Goal: Task Accomplishment & Management: Manage account settings

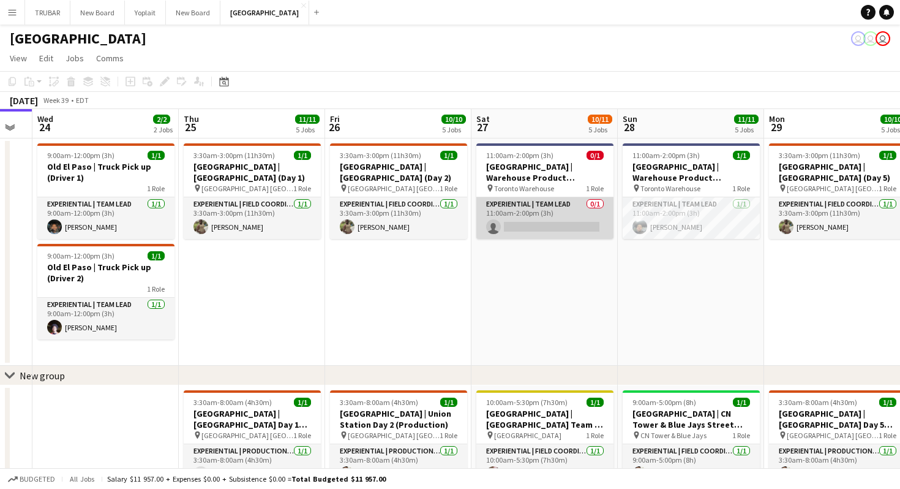
click at [496, 225] on app-card-role "Experiential | Team Lead 0/1 11:00am-2:00pm (3h) single-neutral-actions" at bounding box center [544, 218] width 137 height 42
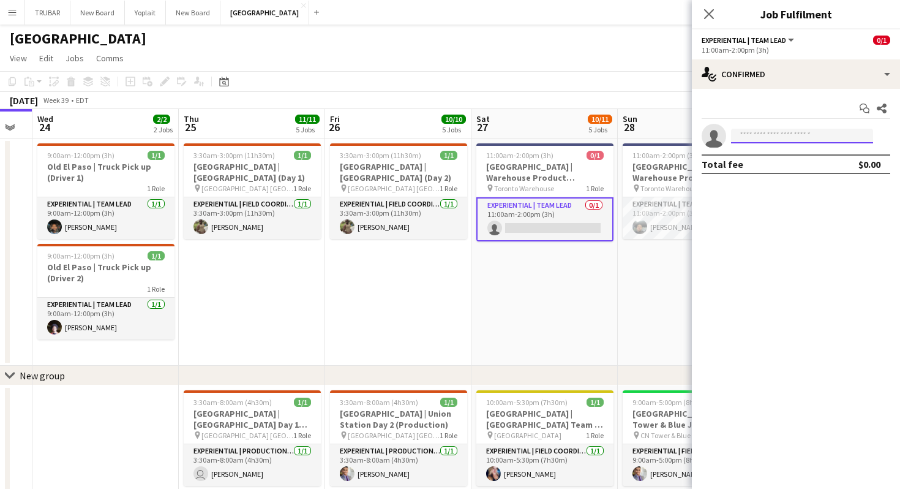
click at [763, 140] on input at bounding box center [802, 136] width 142 height 15
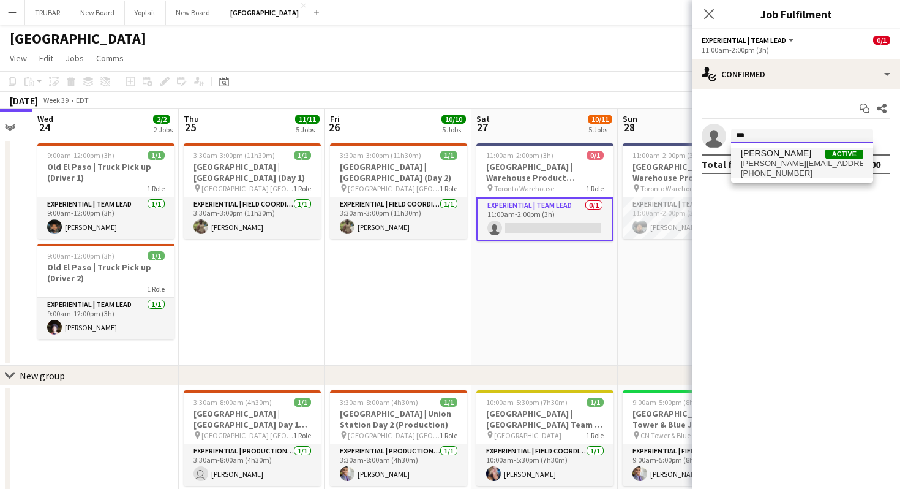
type input "***"
click at [792, 161] on span "gavin.sta.williams@gmail.com" at bounding box center [802, 164] width 122 height 10
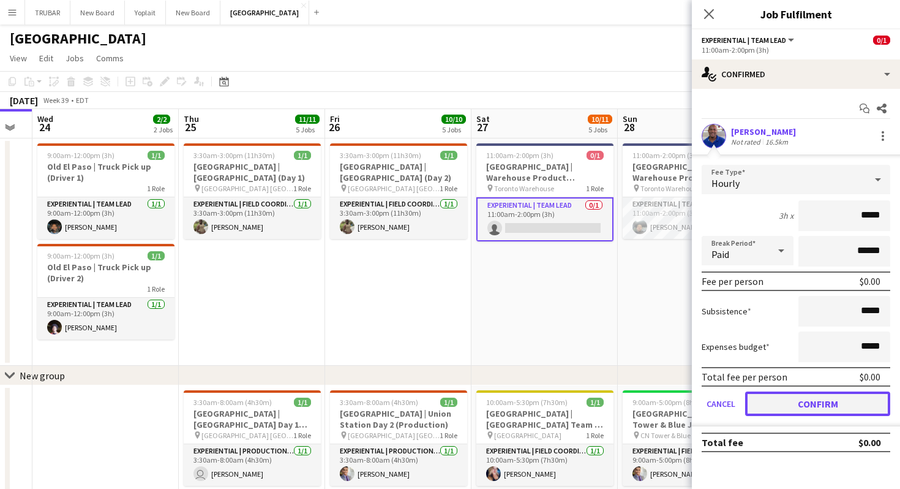
click at [789, 406] on button "Confirm" at bounding box center [817, 403] width 145 height 24
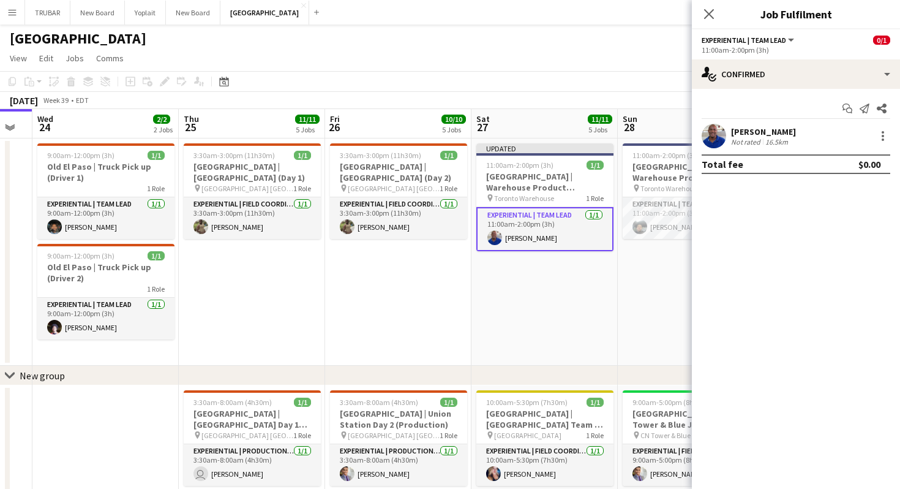
click at [804, 163] on div "Total fee $0.00" at bounding box center [796, 164] width 189 height 20
click at [563, 222] on app-card-role "Experiential | Team Lead 1/1 11:00am-2:00pm (3h) Gavin Williams" at bounding box center [544, 229] width 137 height 44
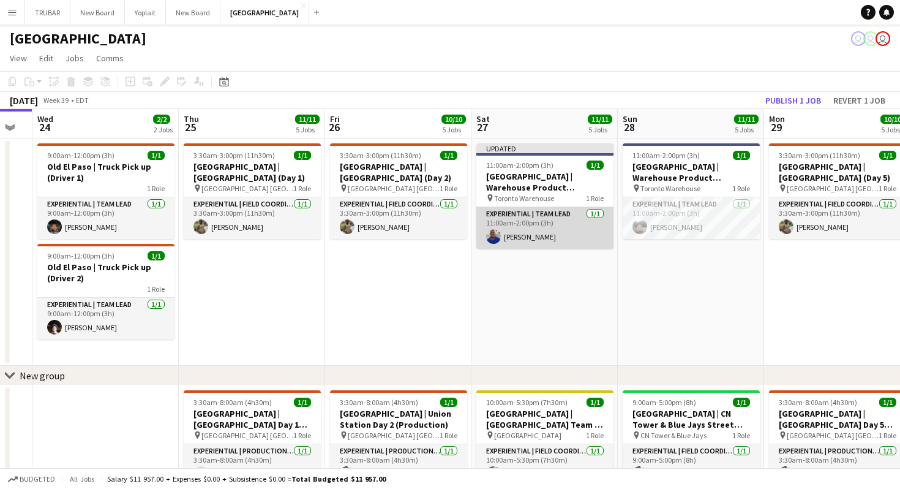
click at [530, 229] on app-card-role "Experiential | Team Lead 1/1 11:00am-2:00pm (3h) Gavin Williams" at bounding box center [544, 228] width 137 height 42
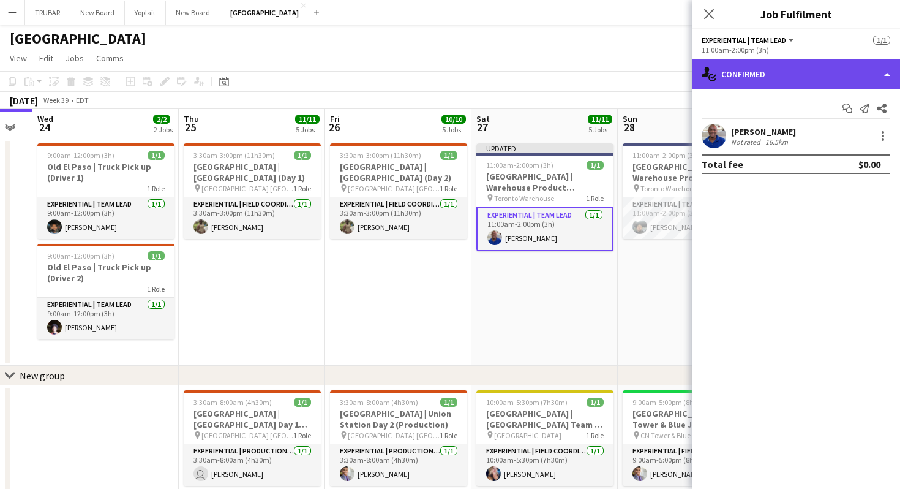
click at [856, 77] on div "single-neutral-actions-check-2 Confirmed" at bounding box center [796, 73] width 208 height 29
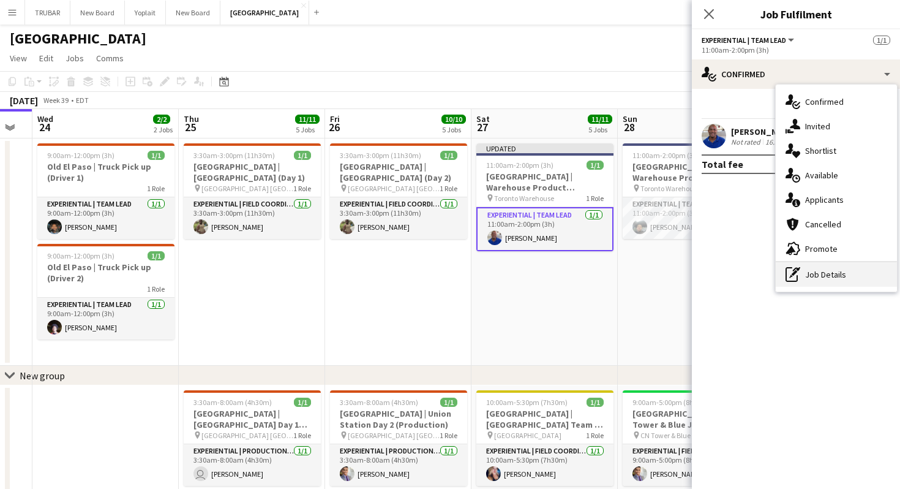
click at [807, 277] on div "pen-write Job Details" at bounding box center [836, 274] width 121 height 24
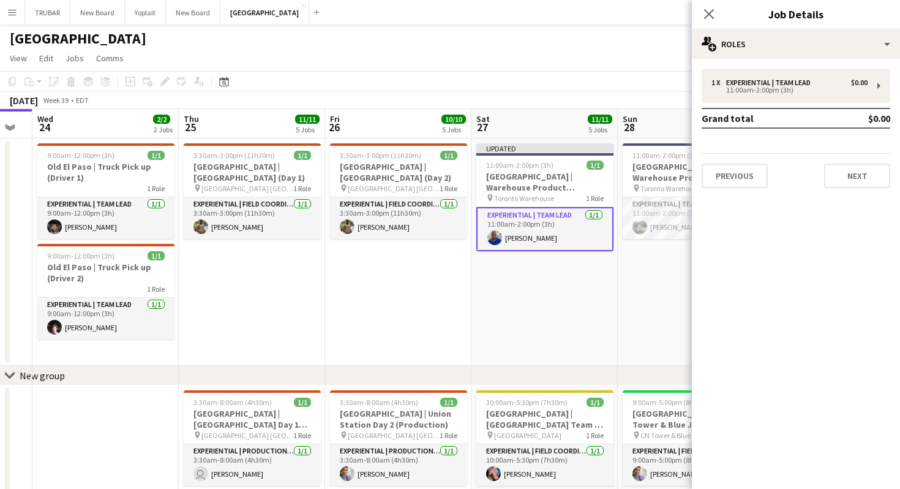
click at [800, 64] on div "1 x Experiential | Team Lead $0.00 11:00am-2:00pm (3h) Grand total $0.00 Previo…" at bounding box center [796, 128] width 208 height 139
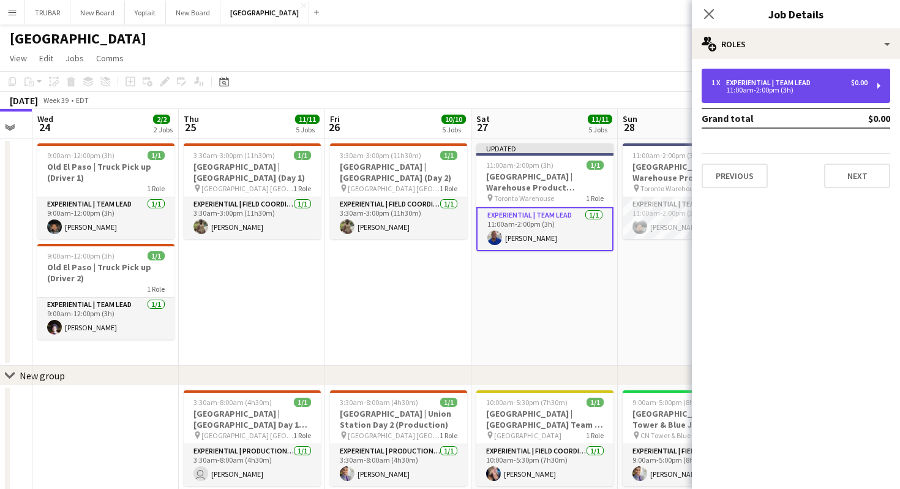
click at [796, 75] on div "1 x Experiential | Team Lead $0.00 11:00am-2:00pm (3h)" at bounding box center [796, 86] width 189 height 34
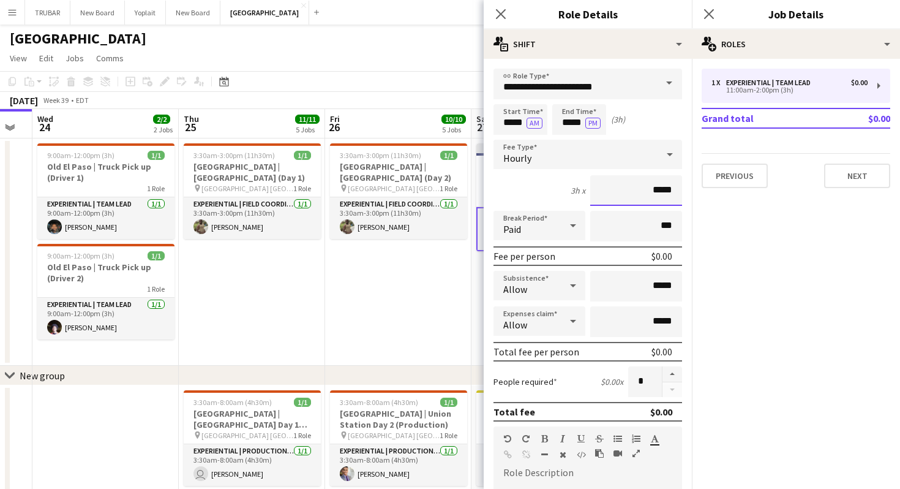
click at [620, 187] on input "*****" at bounding box center [636, 190] width 92 height 31
drag, startPoint x: 628, startPoint y: 195, endPoint x: 700, endPoint y: 189, distance: 71.9
click at [697, 189] on body "Menu Boards Boards Boards All jobs Status Workforce Workforce My Workforce Recr…" at bounding box center [450, 471] width 900 height 942
drag, startPoint x: 639, startPoint y: 192, endPoint x: 694, endPoint y: 192, distance: 55.1
click at [694, 192] on body "Menu Boards Boards Boards All jobs Status Workforce Workforce My Workforce Recr…" at bounding box center [450, 471] width 900 height 942
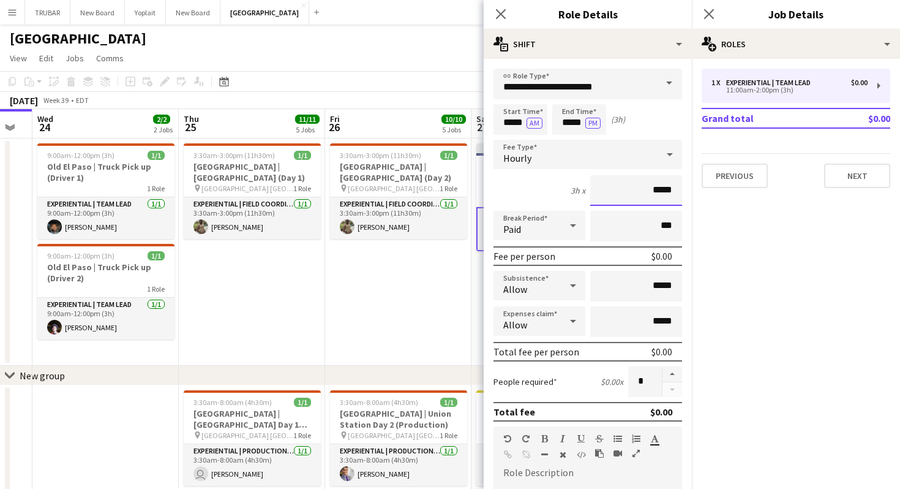
drag, startPoint x: 643, startPoint y: 187, endPoint x: 673, endPoint y: 189, distance: 30.1
click at [673, 189] on input "*****" at bounding box center [636, 190] width 92 height 31
type input "***"
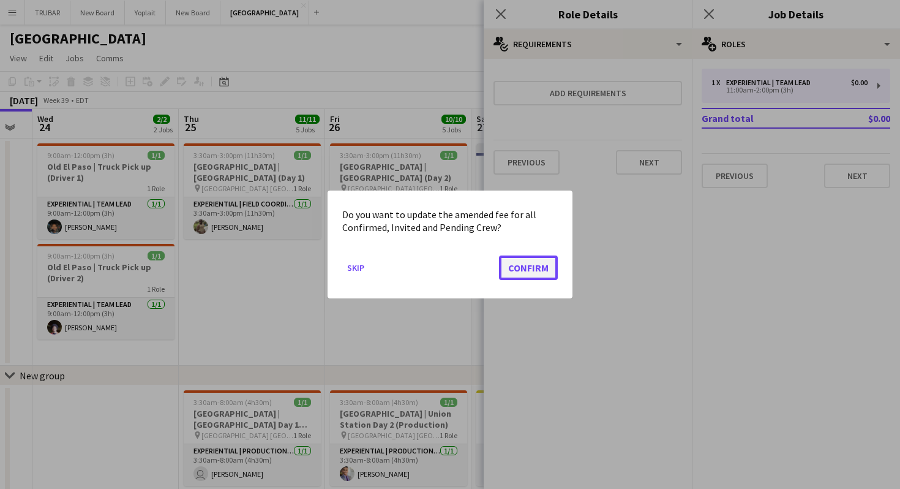
click at [524, 268] on button "Confirm" at bounding box center [528, 267] width 59 height 24
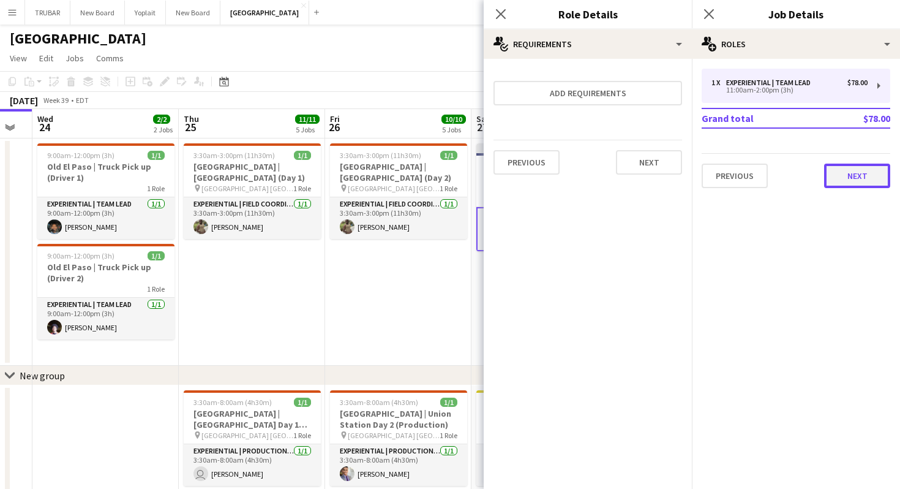
click at [831, 184] on button "Next" at bounding box center [857, 175] width 66 height 24
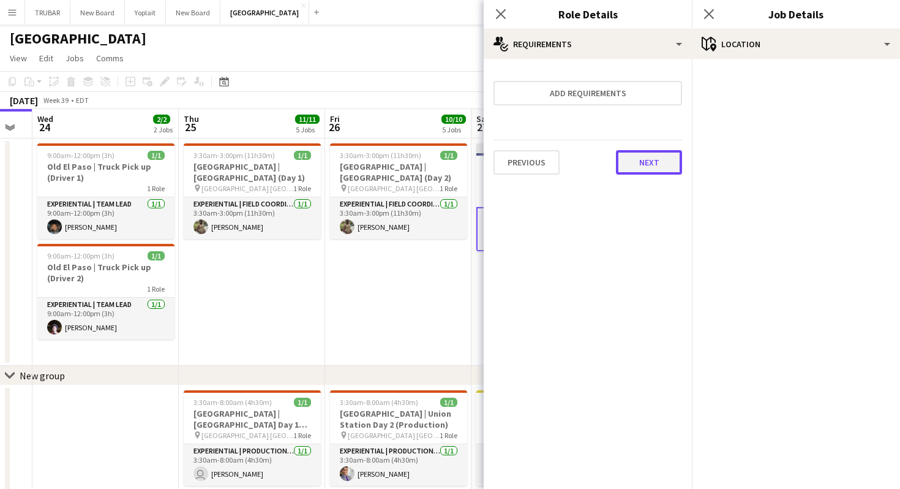
click at [651, 153] on button "Next" at bounding box center [649, 162] width 66 height 24
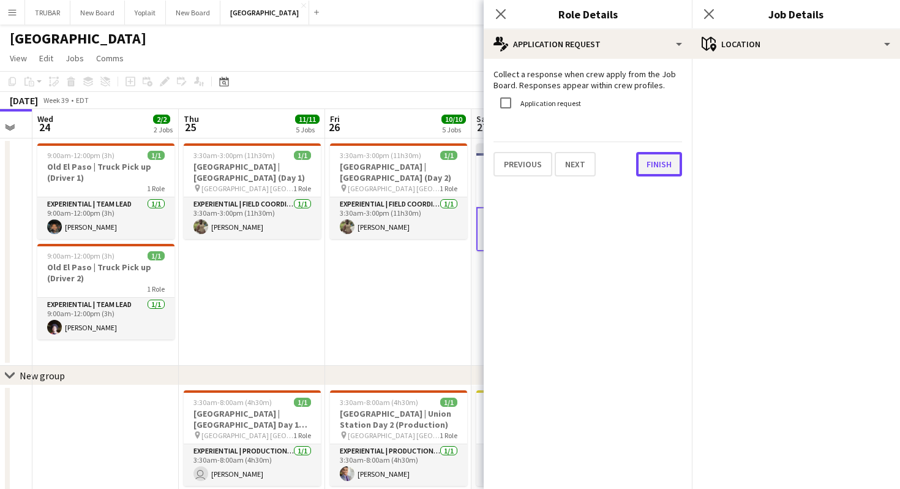
click at [651, 166] on button "Finish" at bounding box center [659, 164] width 46 height 24
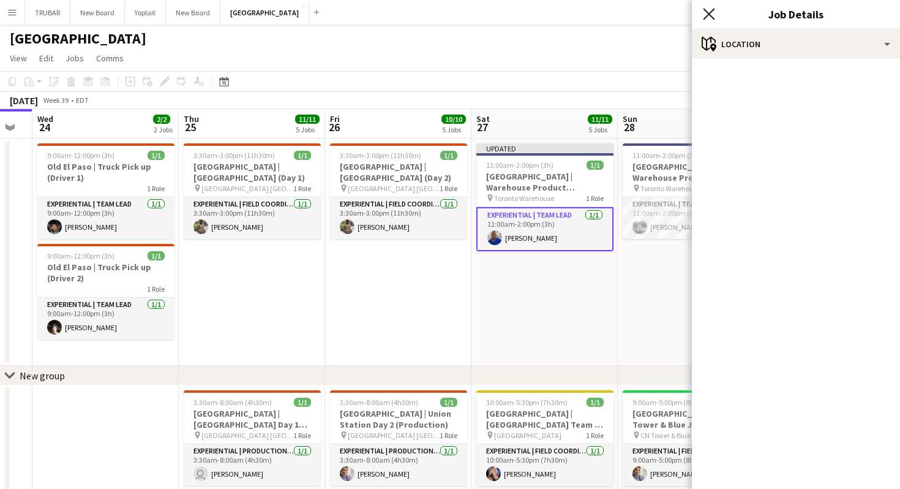
click at [713, 13] on icon "Close pop-in" at bounding box center [709, 14] width 12 height 12
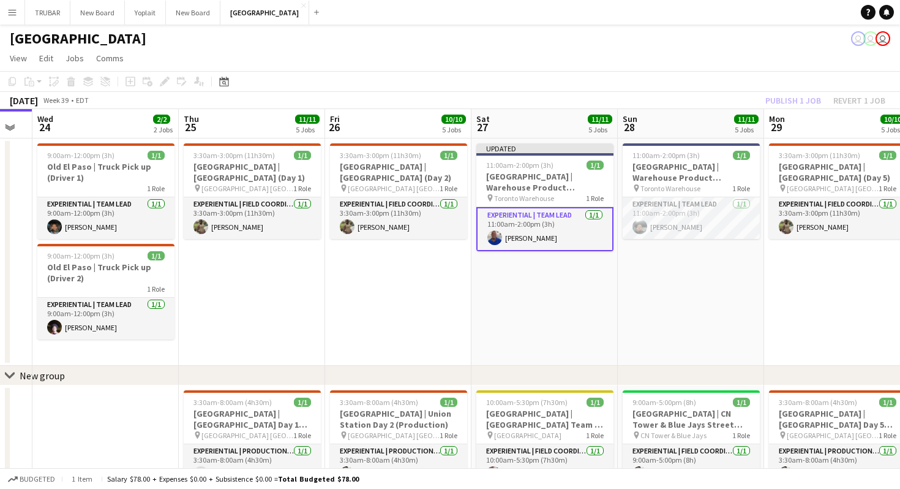
click at [733, 86] on app-toolbar "Copy Paste Paste Command V Paste with crew Command Shift V Paste linked Job Del…" at bounding box center [450, 81] width 900 height 21
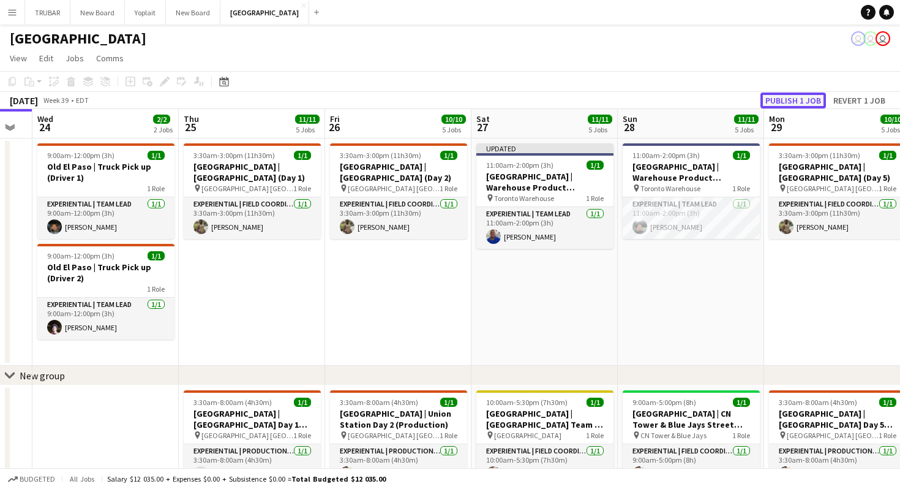
click at [765, 94] on button "Publish 1 job" at bounding box center [793, 100] width 66 height 16
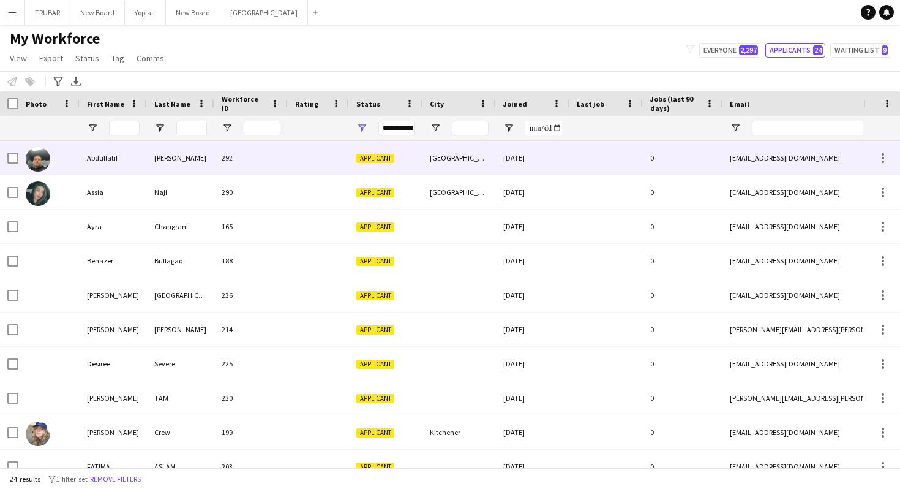
click at [88, 158] on div "Abdullatif" at bounding box center [113, 158] width 67 height 34
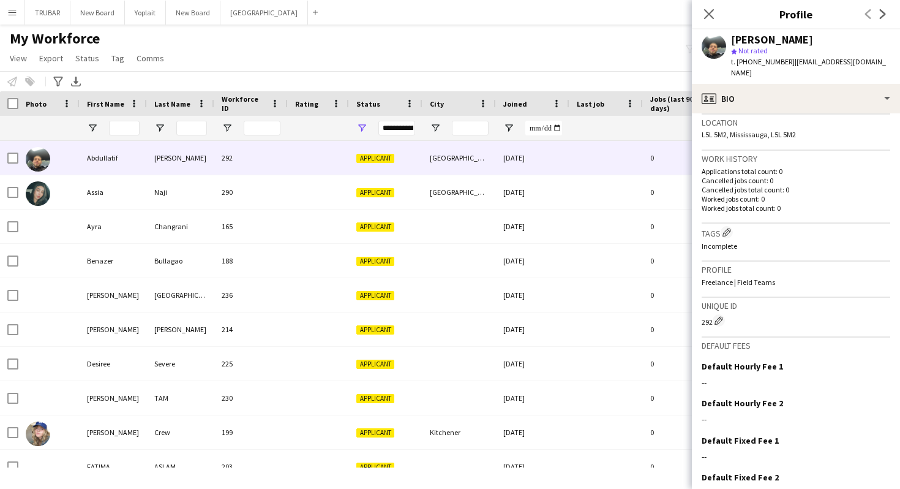
scroll to position [317, 0]
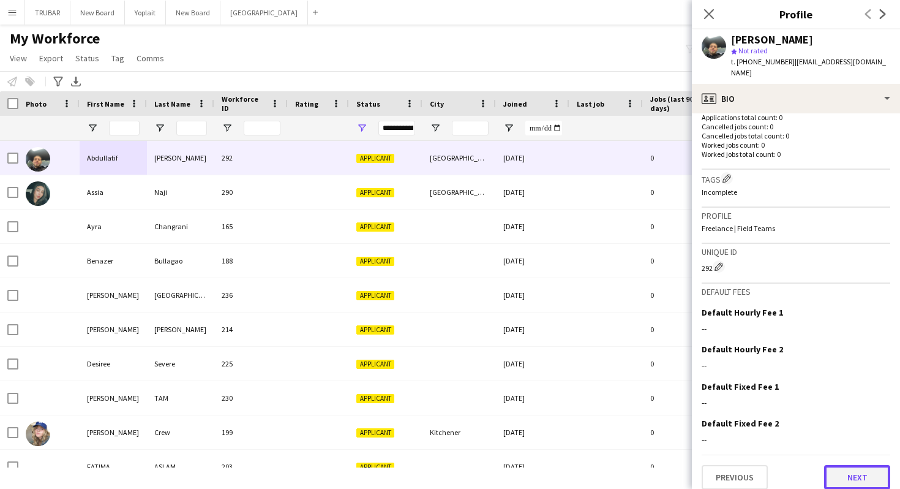
click at [836, 468] on button "Next" at bounding box center [857, 477] width 66 height 24
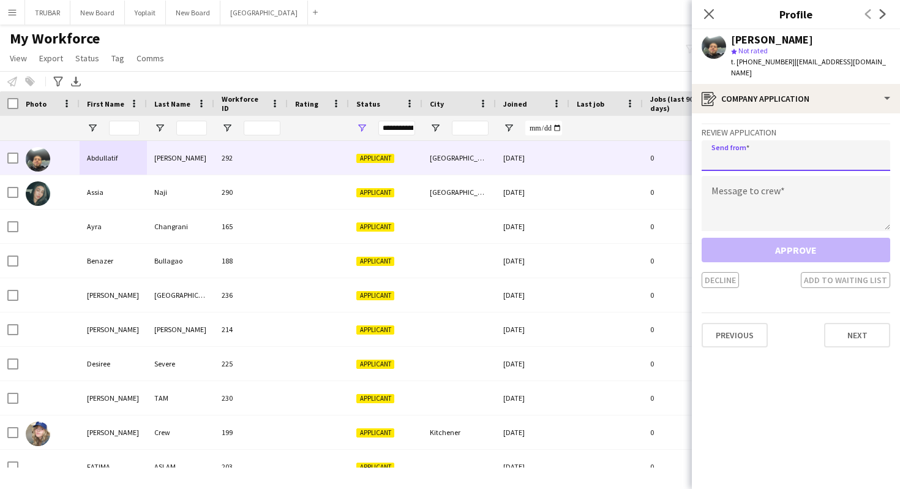
click at [750, 150] on input "email" at bounding box center [796, 155] width 189 height 31
type input "**********"
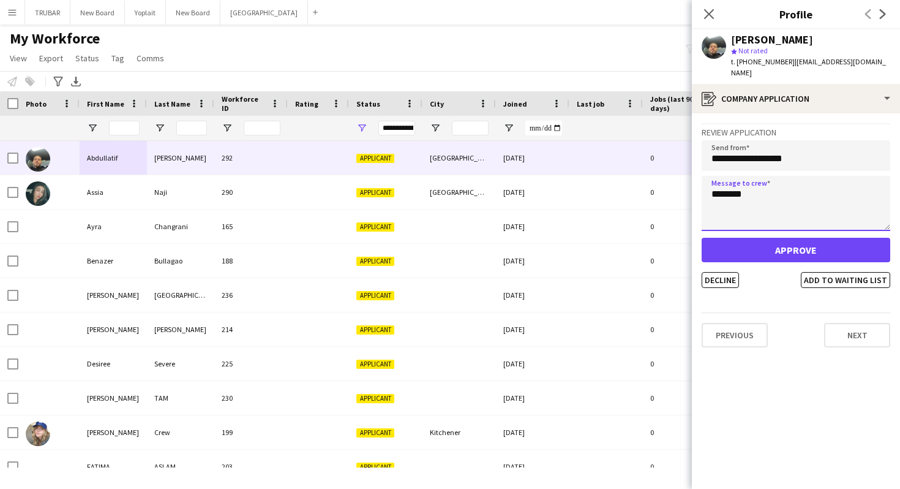
type textarea "********"
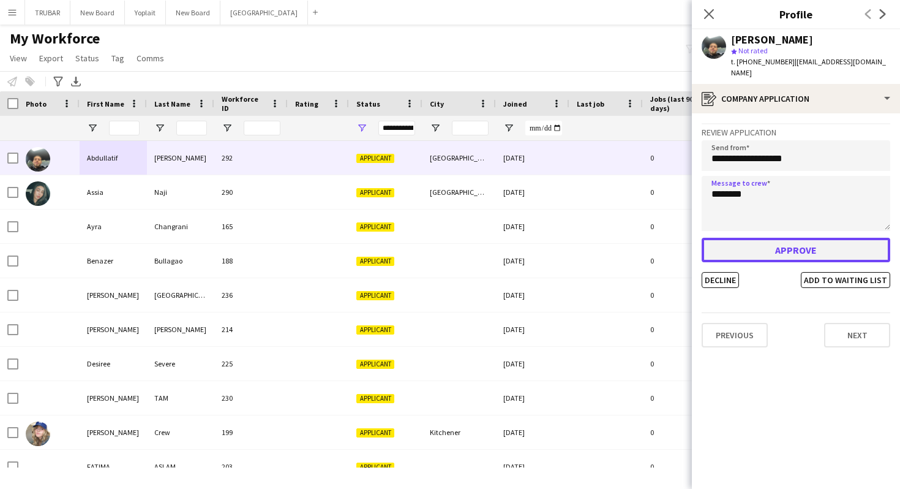
click at [827, 238] on button "Approve" at bounding box center [796, 250] width 189 height 24
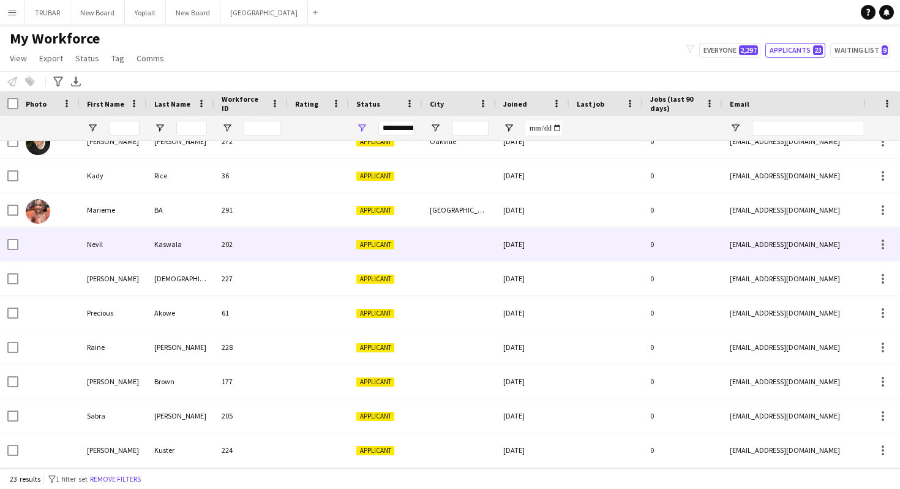
scroll to position [462, 0]
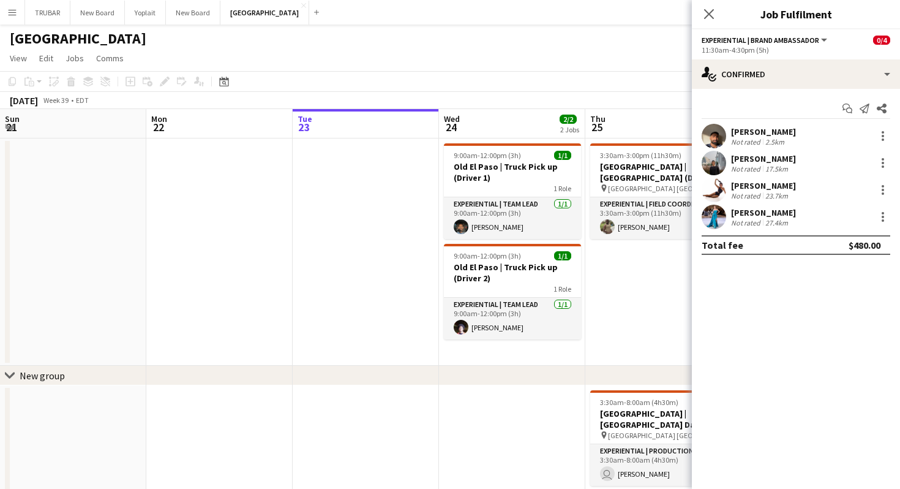
scroll to position [0, 605]
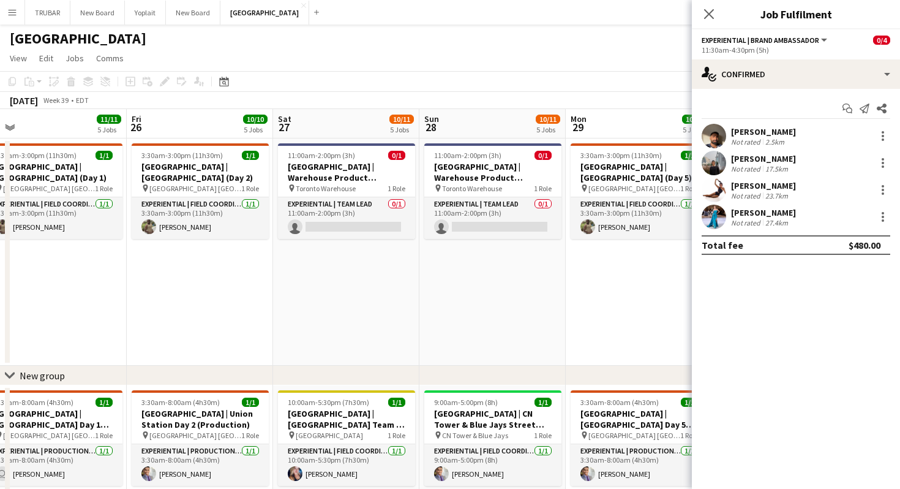
click at [504, 321] on app-date-cell "11:00am-2:00pm (3h) 0/1 Old El Paso | Warehouse Product Reception (pt.2) pin To…" at bounding box center [492, 251] width 146 height 227
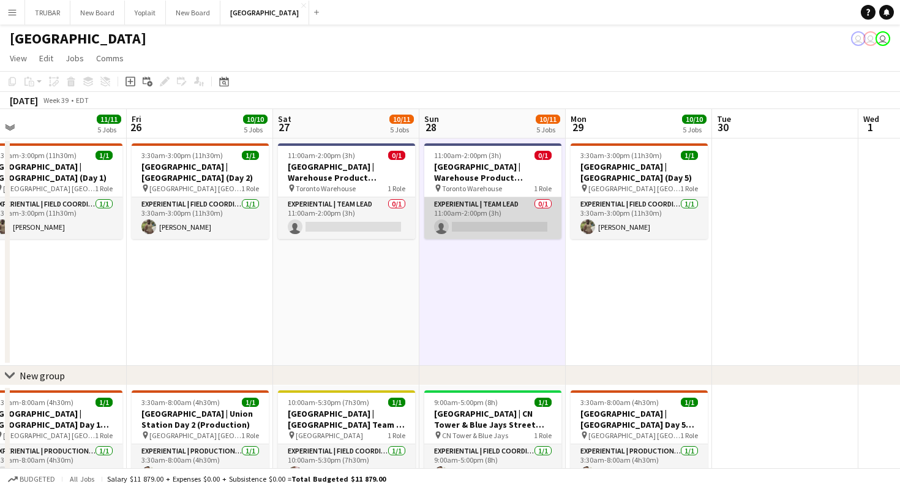
click at [495, 209] on app-card-role "Experiential | Team Lead 0/1 11:00am-2:00pm (3h) single-neutral-actions" at bounding box center [492, 218] width 137 height 42
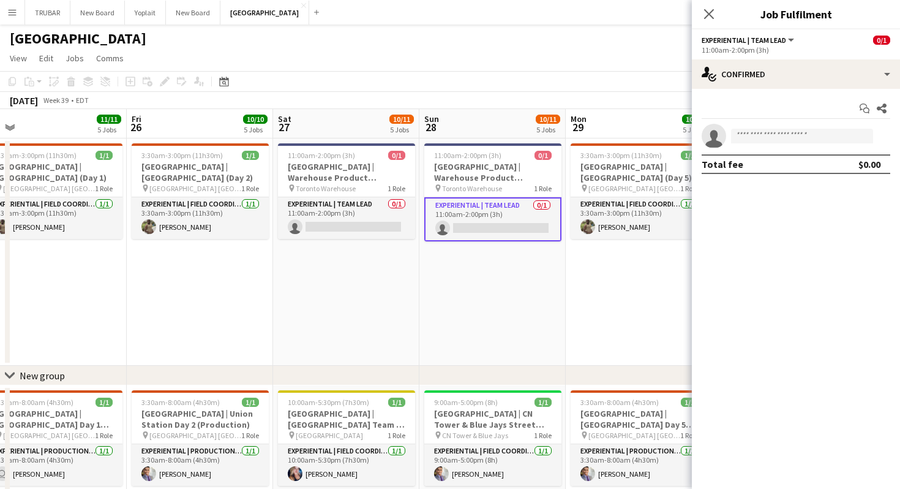
click at [773, 147] on app-invite-slot "single-neutral-actions" at bounding box center [796, 136] width 208 height 24
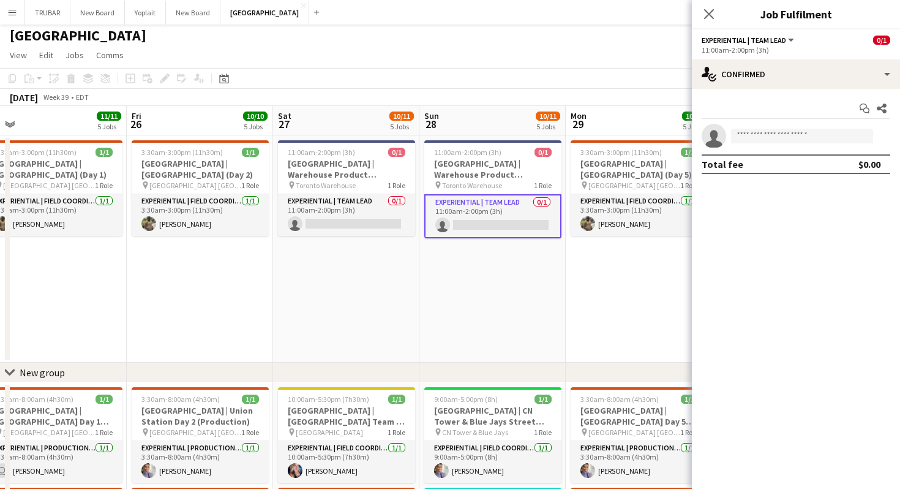
click at [773, 144] on app-invite-slot "single-neutral-actions" at bounding box center [796, 136] width 208 height 24
click at [773, 137] on input at bounding box center [802, 136] width 142 height 15
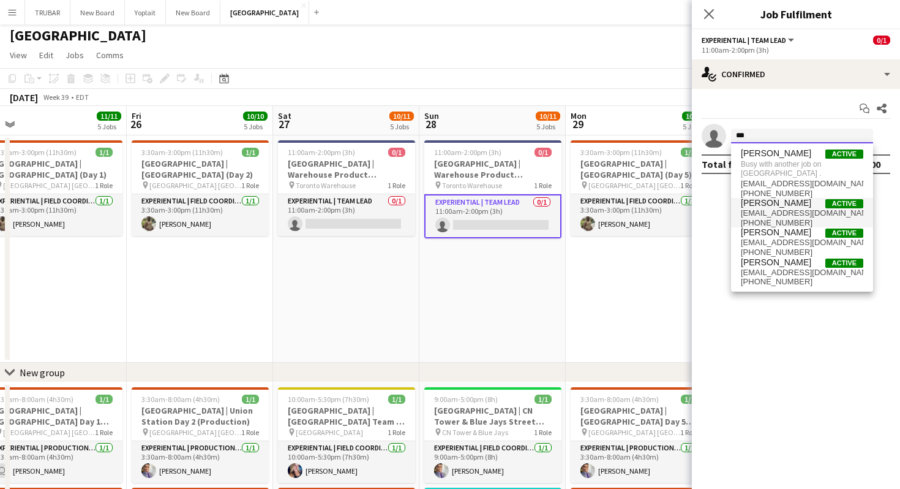
type input "***"
click at [793, 208] on span "abdullatif.shawaf@gmail.com" at bounding box center [802, 213] width 122 height 10
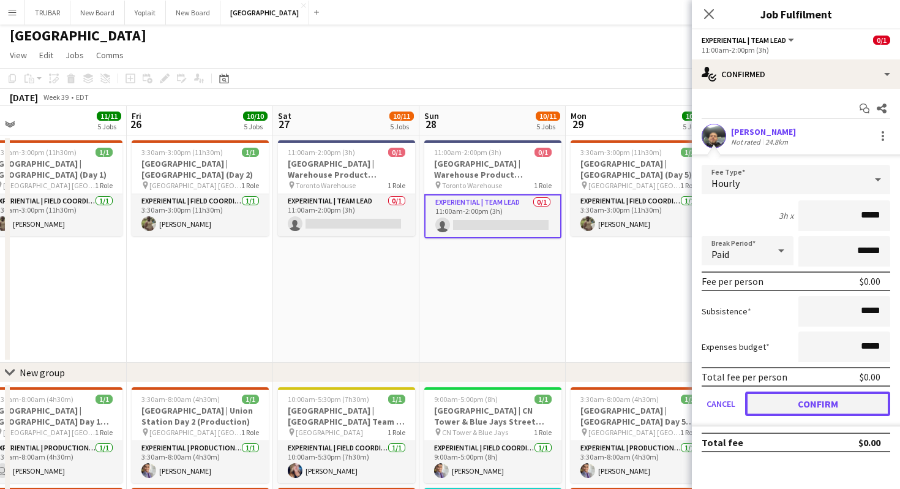
click at [801, 406] on button "Confirm" at bounding box center [817, 403] width 145 height 24
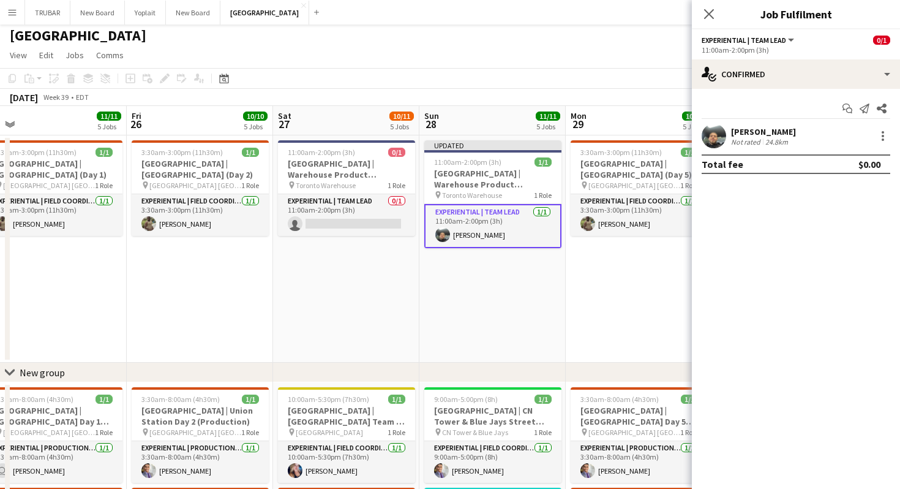
click at [769, 135] on div "Abdullatif Alshawaf" at bounding box center [763, 131] width 65 height 11
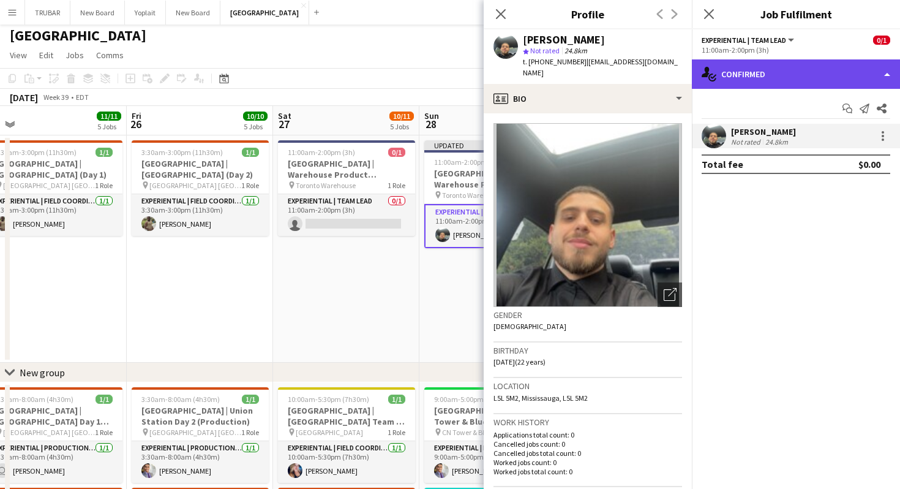
click at [789, 73] on div "single-neutral-actions-check-2 Confirmed" at bounding box center [796, 73] width 208 height 29
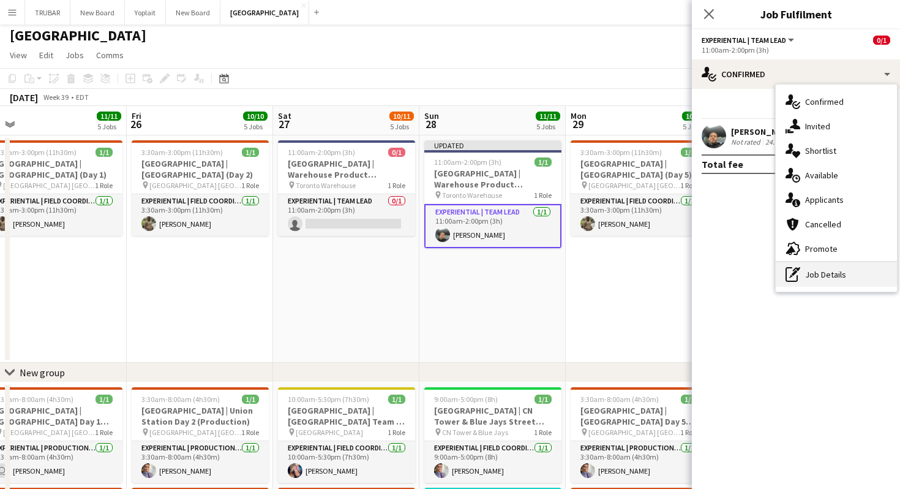
click at [812, 267] on div "pen-write Job Details" at bounding box center [836, 274] width 121 height 24
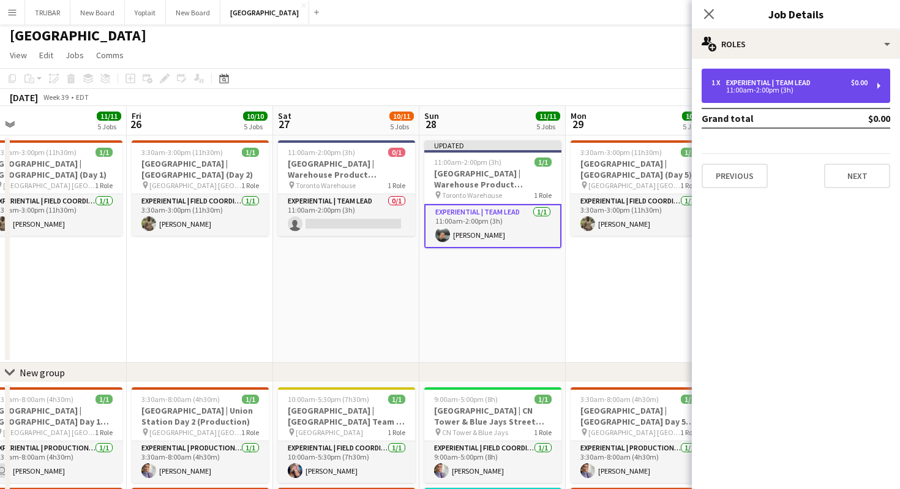
click at [818, 91] on div "11:00am-2:00pm (3h)" at bounding box center [789, 90] width 156 height 6
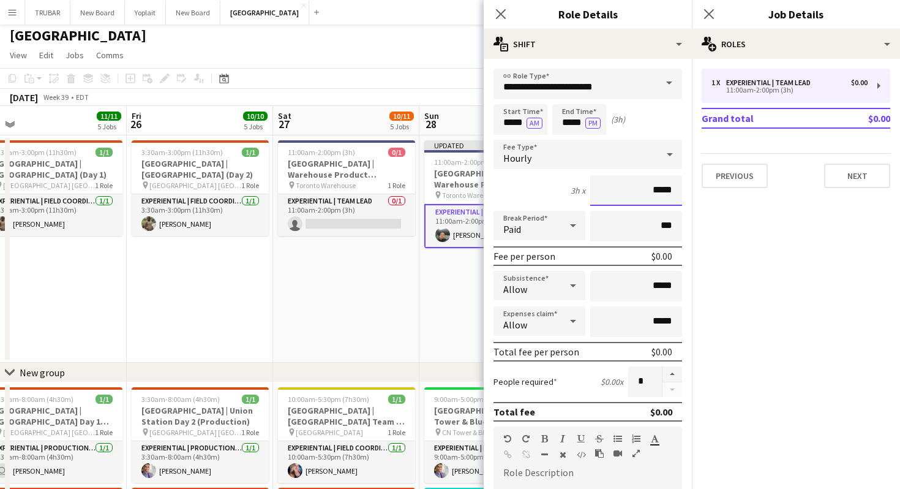
drag, startPoint x: 618, startPoint y: 187, endPoint x: 694, endPoint y: 188, distance: 75.9
click at [694, 188] on body "Menu Boards Boards Boards All jobs Status Workforce Workforce My Workforce Recr…" at bounding box center [450, 468] width 900 height 942
type input "******"
click at [790, 245] on mat-expansion-panel "pencil3 General details 1 x Experiential | Team Lead $0.00 11:00am-2:00pm (3h) …" at bounding box center [796, 274] width 208 height 430
click at [867, 176] on button "Next" at bounding box center [857, 175] width 66 height 24
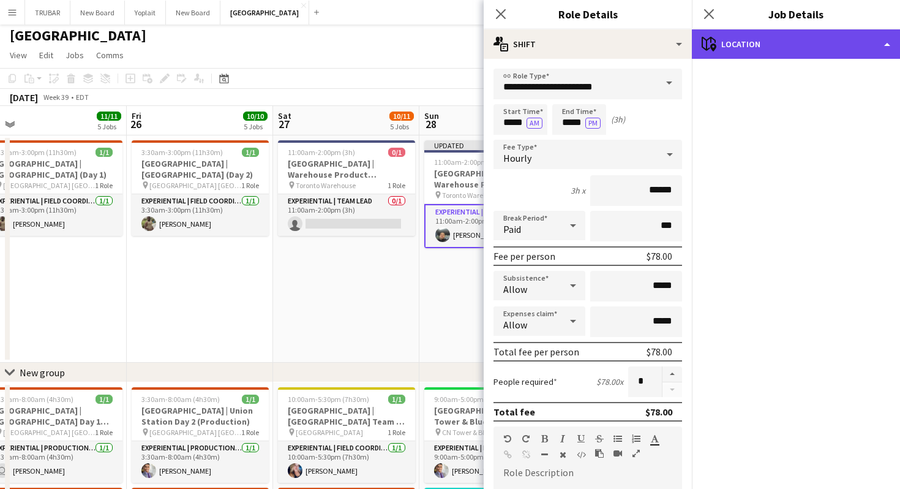
click at [818, 51] on div "maps-pin-1 Location" at bounding box center [796, 43] width 208 height 29
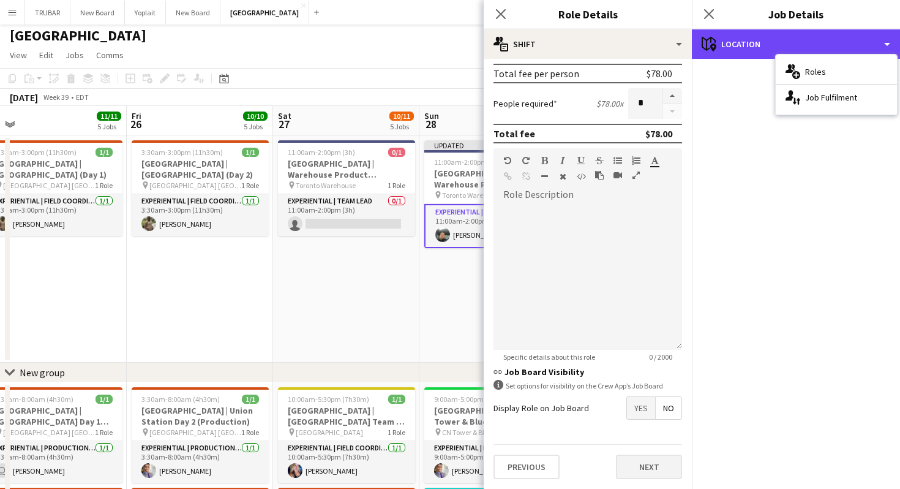
scroll to position [7, 0]
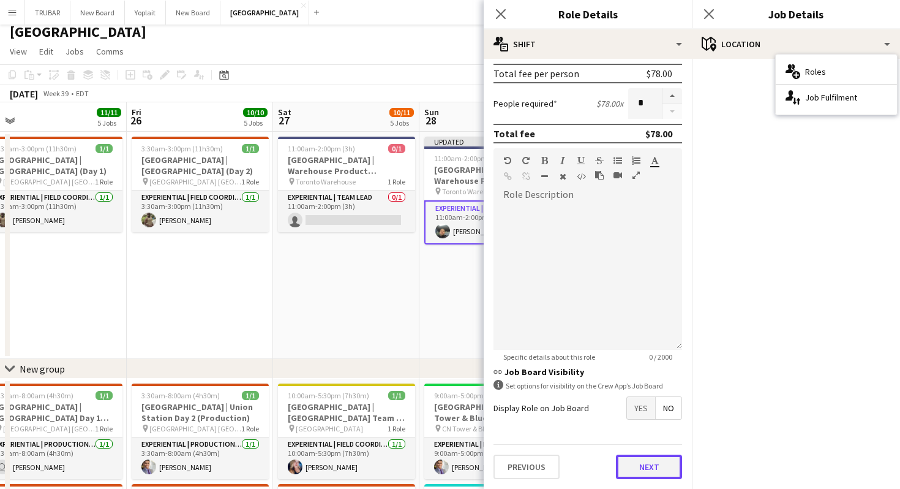
click at [634, 464] on button "Next" at bounding box center [649, 466] width 66 height 24
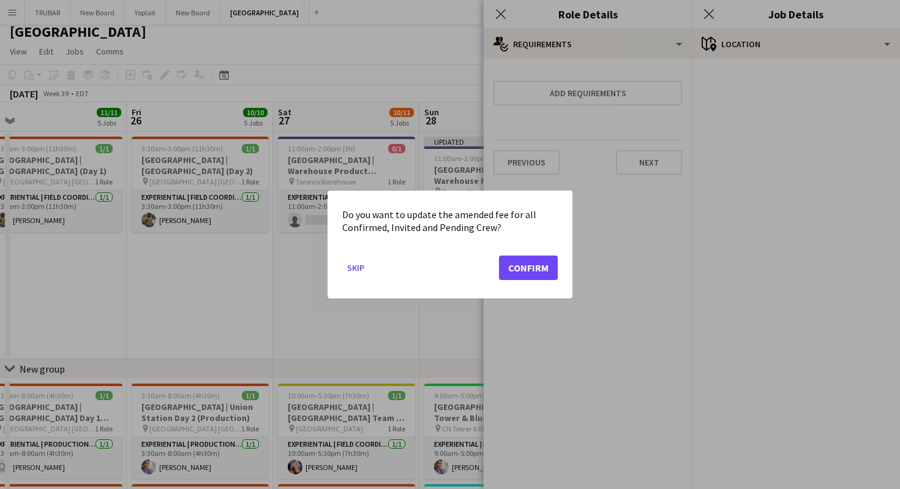
scroll to position [0, 0]
click at [523, 269] on button "Confirm" at bounding box center [528, 267] width 59 height 24
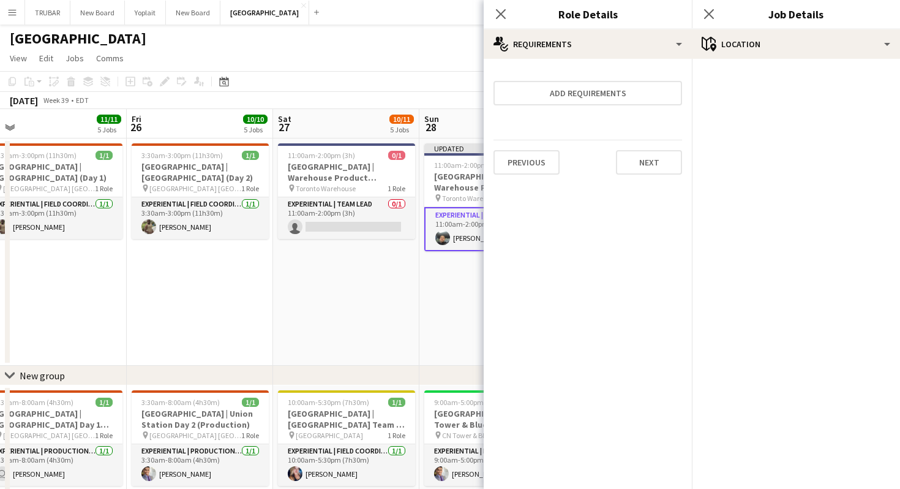
scroll to position [7, 0]
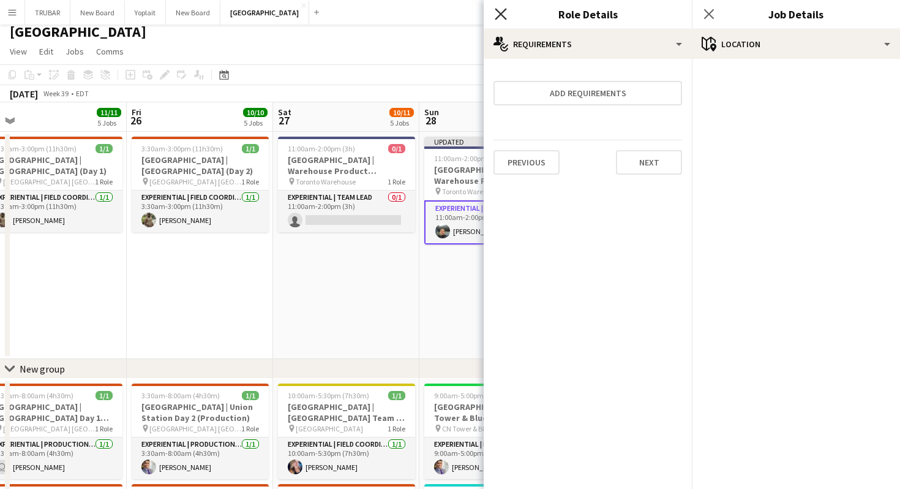
click at [502, 12] on icon at bounding box center [501, 14] width 12 height 12
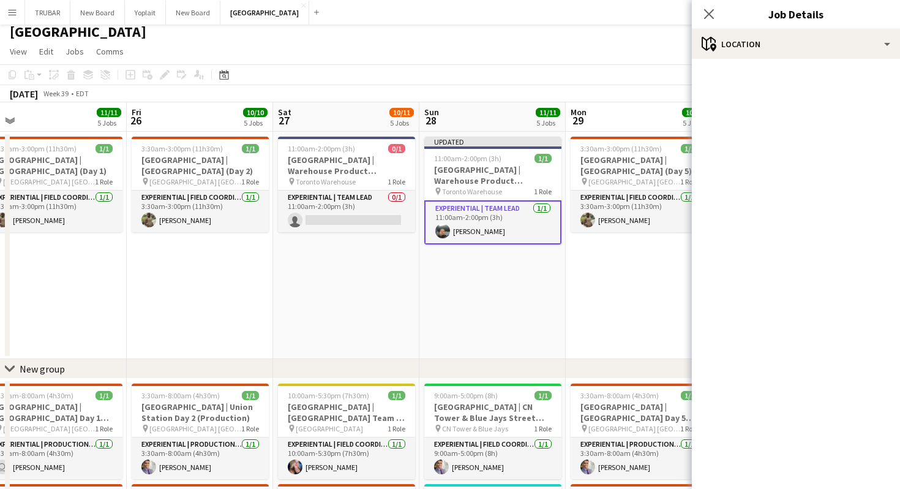
click at [500, 262] on app-date-cell "Updated 11:00am-2:00pm (3h) 1/1 Old El Paso | Warehouse Product Reception (pt.2…" at bounding box center [492, 245] width 146 height 227
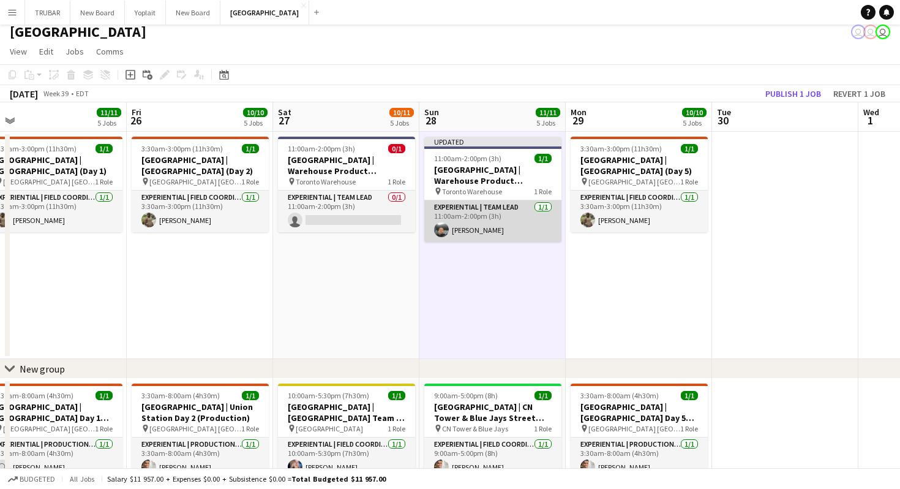
click at [526, 226] on app-card-role "Experiential | Team Lead 1/1 11:00am-2:00pm (3h) Abdullatif Alshawaf" at bounding box center [492, 221] width 137 height 42
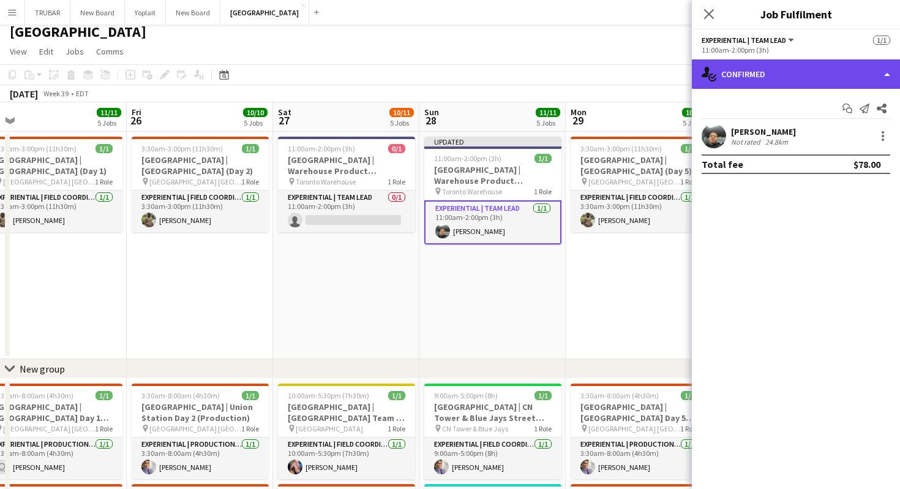
click at [779, 70] on div "single-neutral-actions-check-2 Confirmed" at bounding box center [796, 73] width 208 height 29
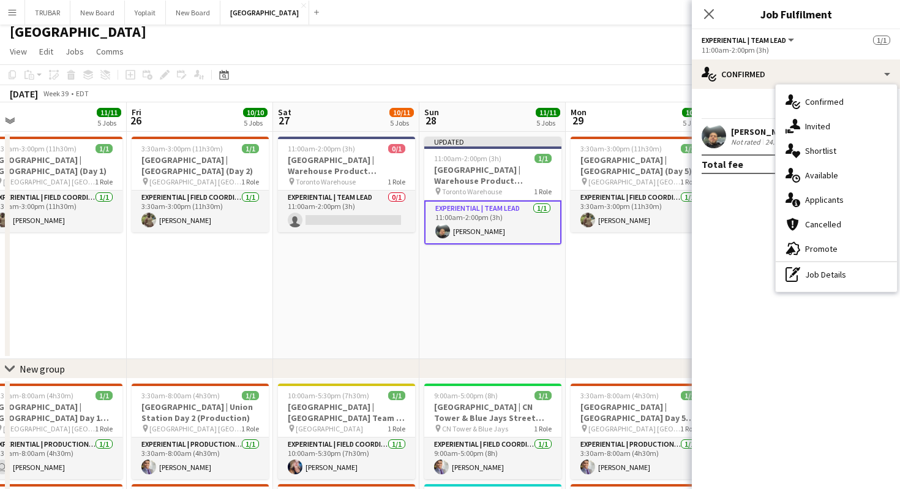
click at [710, 255] on mat-expansion-panel "check Confirmed Start chat Send notification Share Abdullatif Alshawaf Not rate…" at bounding box center [796, 289] width 208 height 400
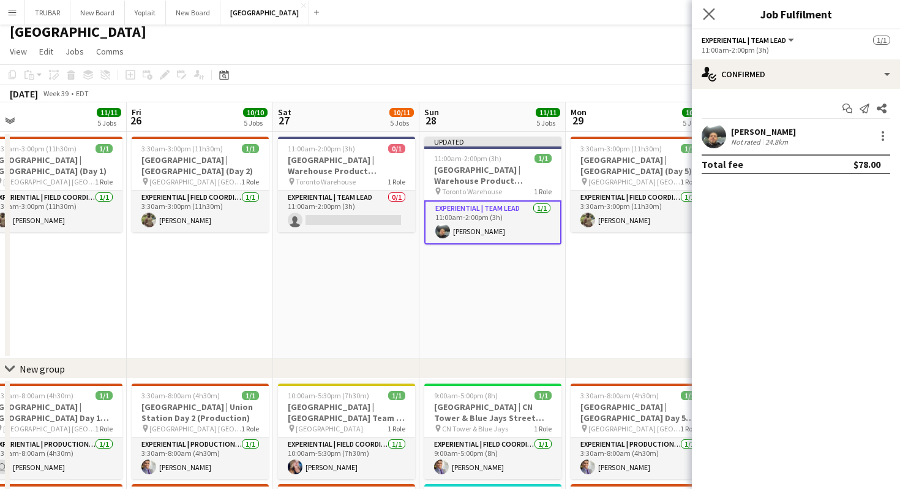
click at [702, 16] on app-icon "Close pop-in" at bounding box center [709, 15] width 18 height 18
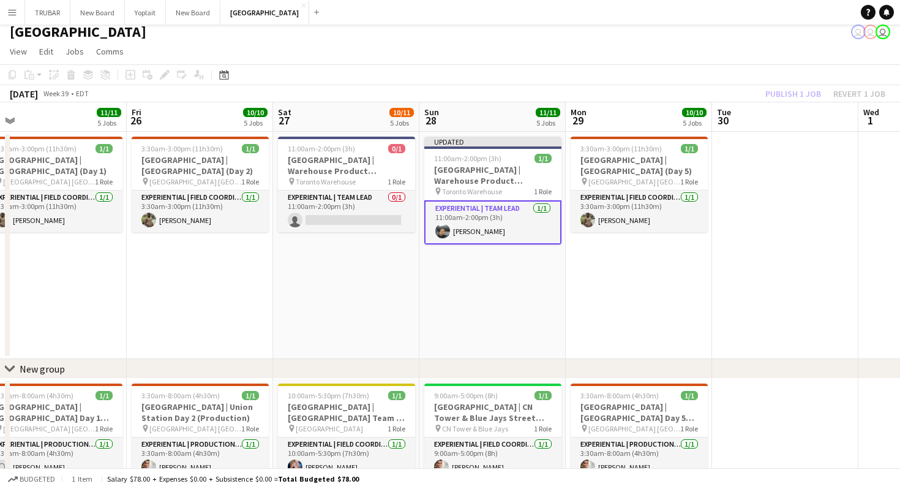
scroll to position [0, 0]
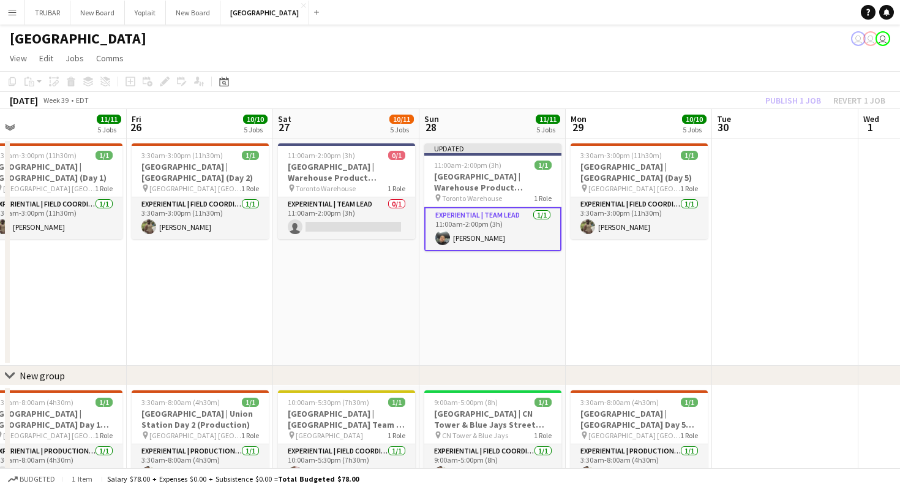
click at [532, 92] on div "September 2025 Week 39 • EDT Publish 1 job Revert 1 job" at bounding box center [450, 100] width 900 height 17
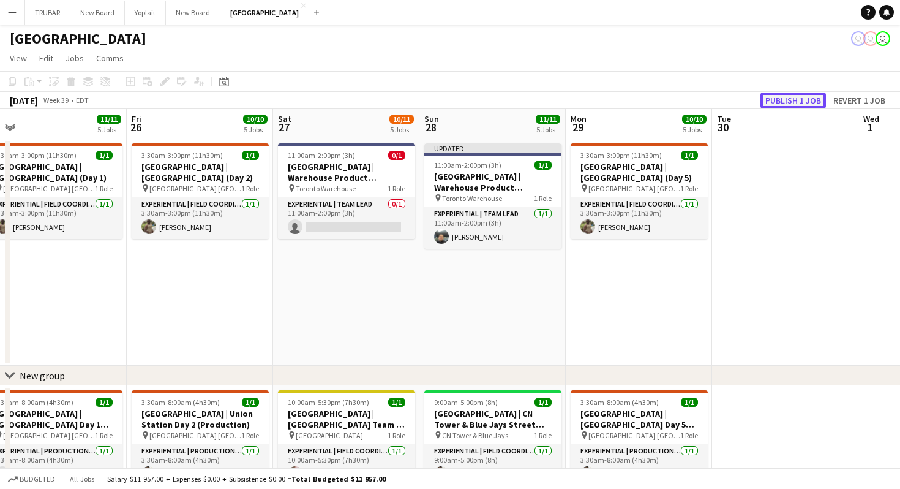
click at [796, 100] on button "Publish 1 job" at bounding box center [793, 100] width 66 height 16
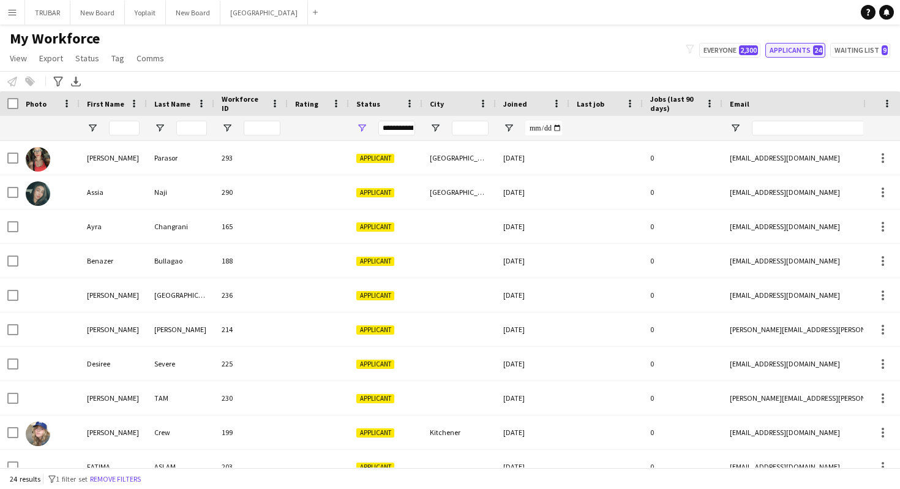
click at [809, 52] on button "Applicants 24" at bounding box center [795, 50] width 60 height 15
click at [858, 52] on button "Waiting list 9" at bounding box center [860, 50] width 60 height 15
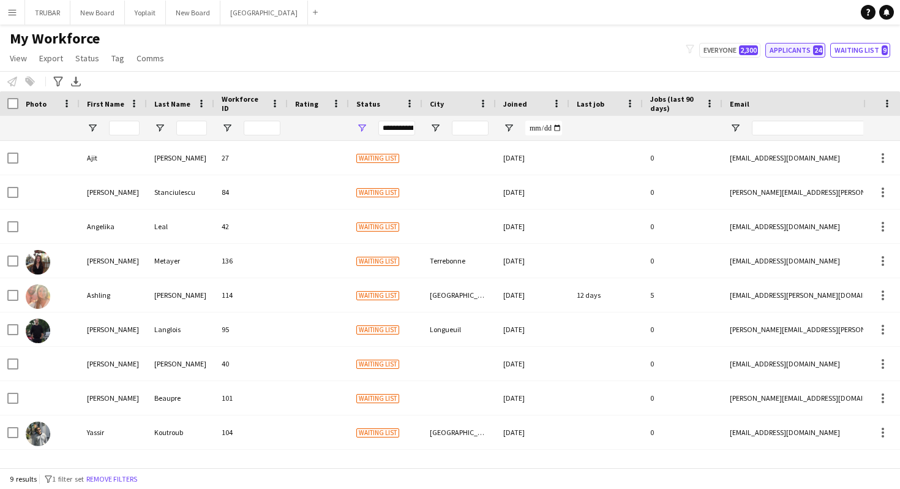
click at [796, 47] on button "Applicants 24" at bounding box center [795, 50] width 60 height 15
type input "**********"
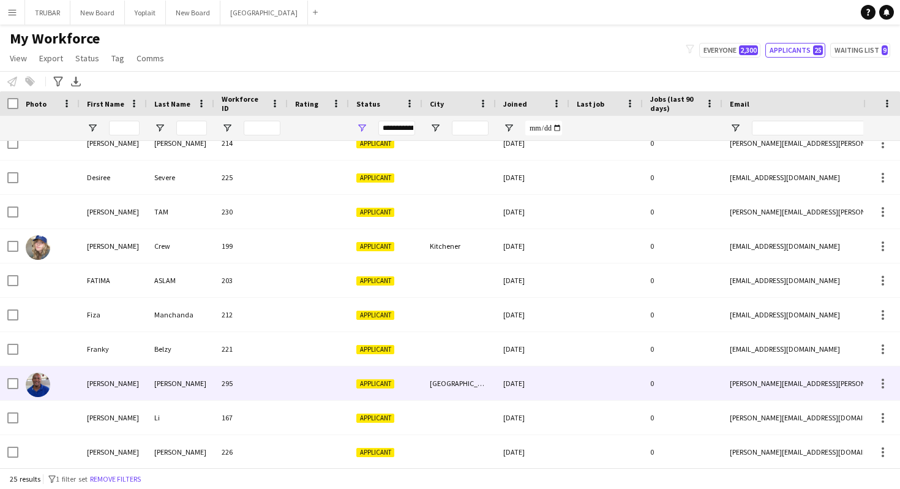
click at [169, 381] on div "[PERSON_NAME]" at bounding box center [180, 383] width 67 height 34
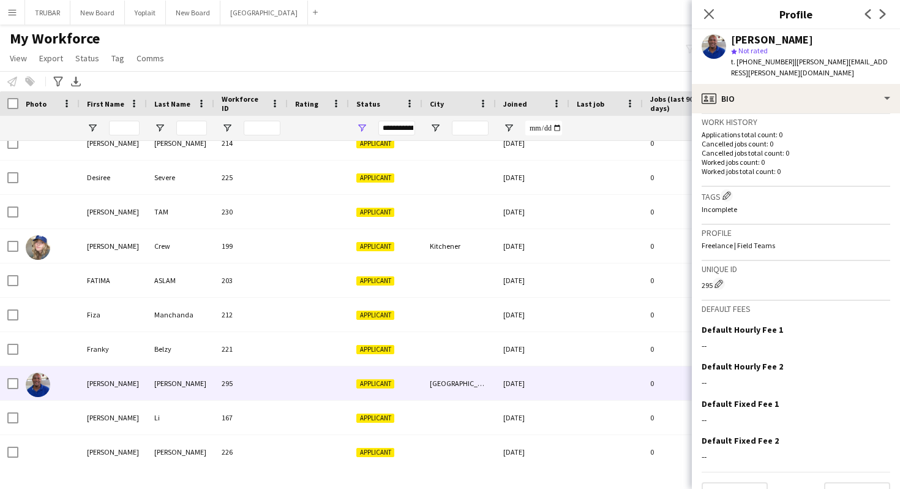
scroll to position [317, 0]
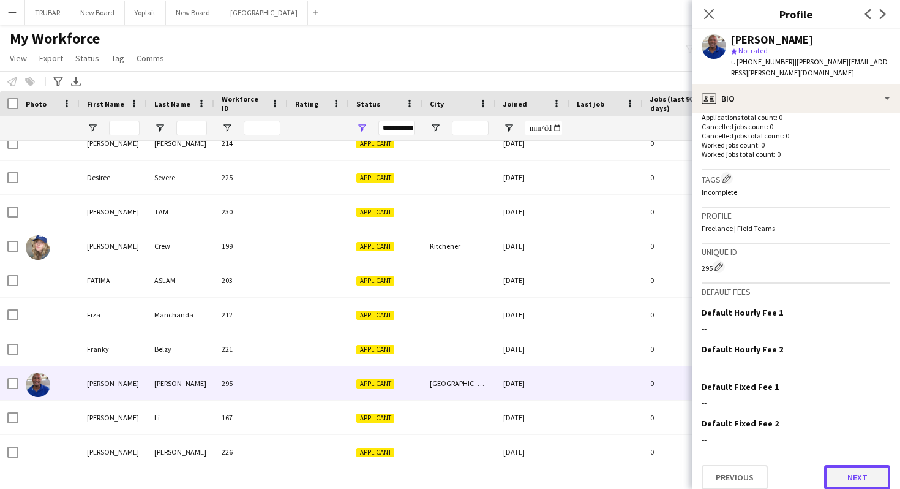
click at [841, 469] on button "Next" at bounding box center [857, 477] width 66 height 24
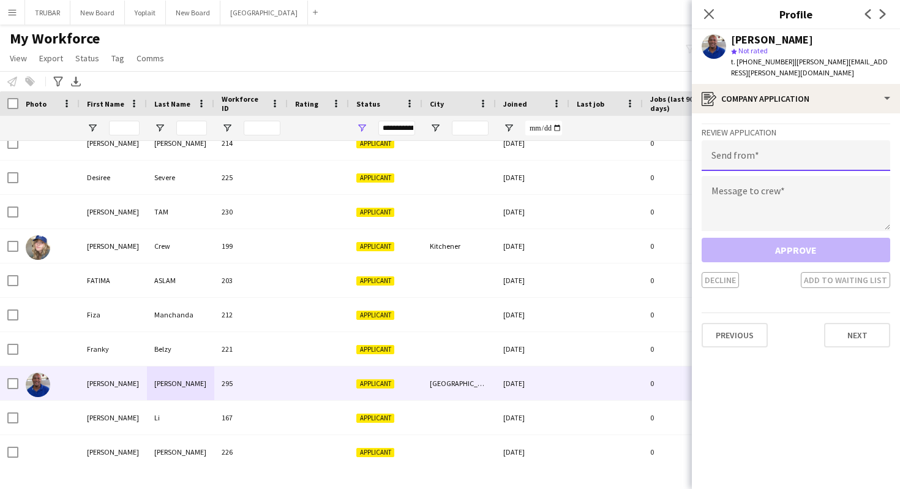
click at [763, 143] on input "email" at bounding box center [796, 155] width 189 height 31
type input "**********"
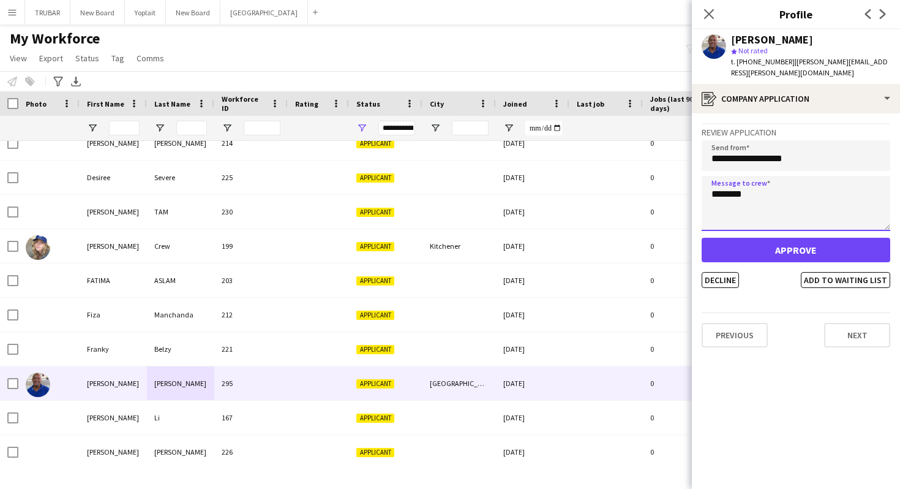
type textarea "********"
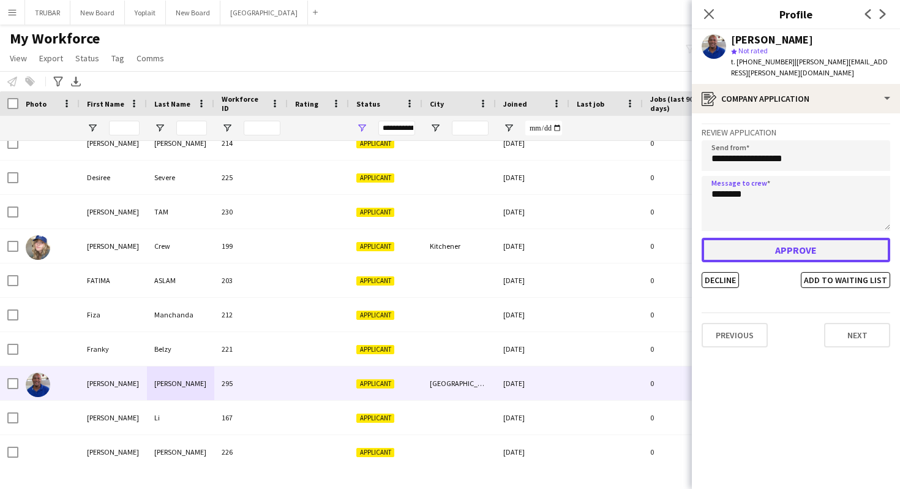
click at [779, 238] on button "Approve" at bounding box center [796, 250] width 189 height 24
